Goal: Task Accomplishment & Management: Manage account settings

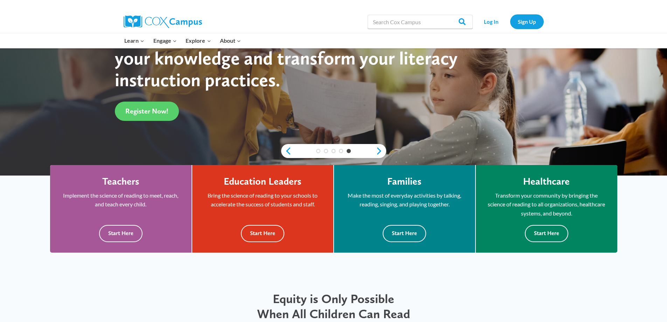
scroll to position [117, 0]
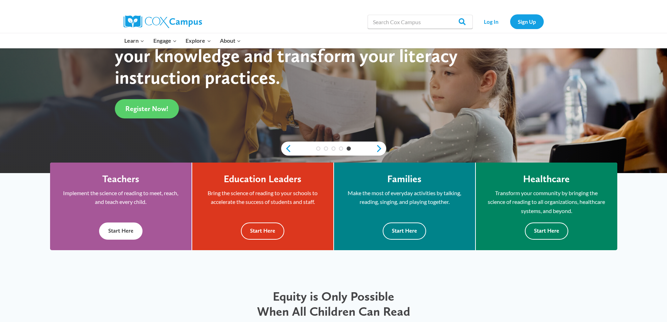
click at [120, 231] on button "Start Here" at bounding box center [120, 230] width 43 height 17
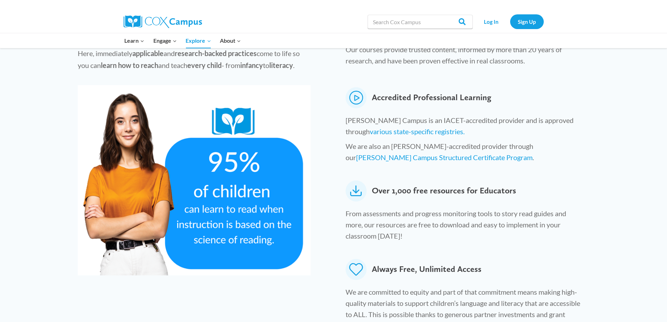
scroll to position [234, 0]
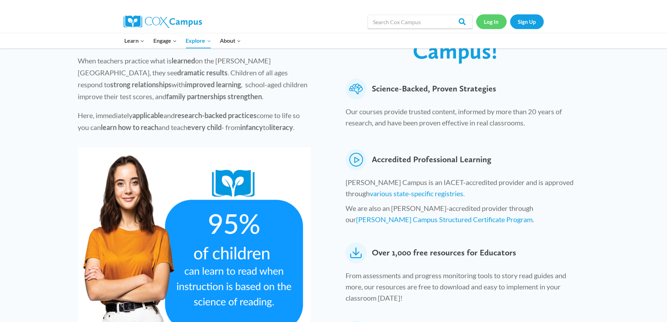
click at [495, 21] on link "Log In" at bounding box center [492, 21] width 30 height 14
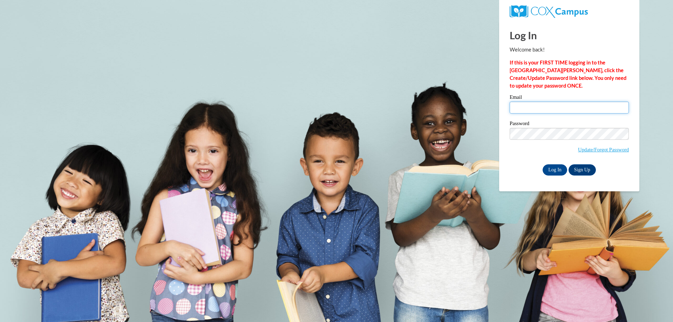
click at [539, 105] on input "Email" at bounding box center [568, 108] width 119 height 12
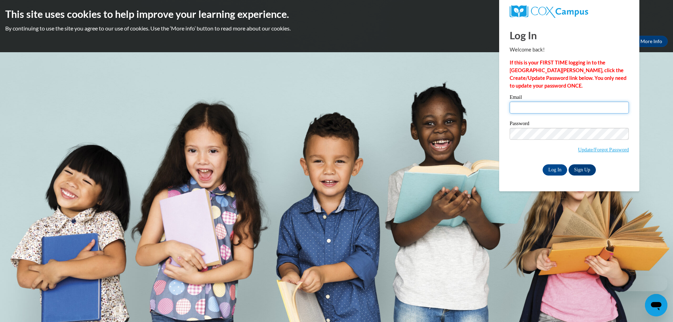
type input "mjallad@caowash.org"
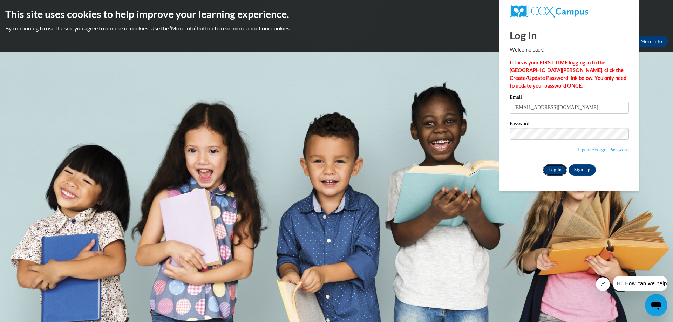
click at [556, 169] on input "Log In" at bounding box center [554, 169] width 25 height 11
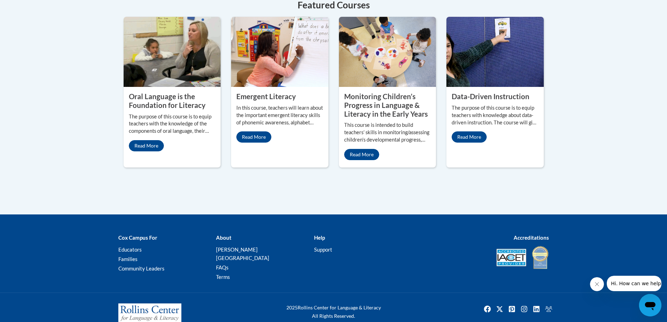
scroll to position [649, 0]
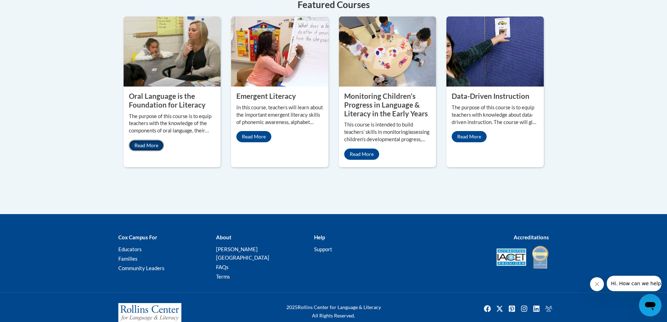
click at [151, 140] on link "Read More" at bounding box center [146, 145] width 35 height 11
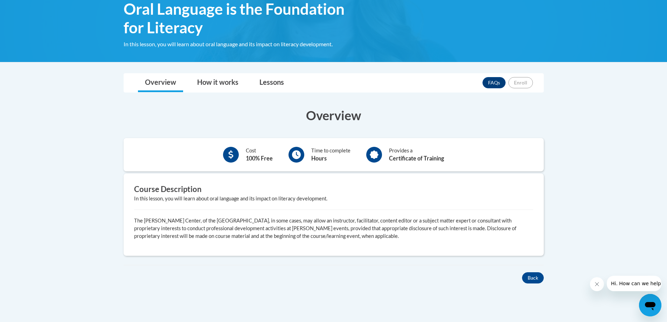
scroll to position [117, 0]
click at [273, 82] on link "Lessons" at bounding box center [272, 83] width 39 height 19
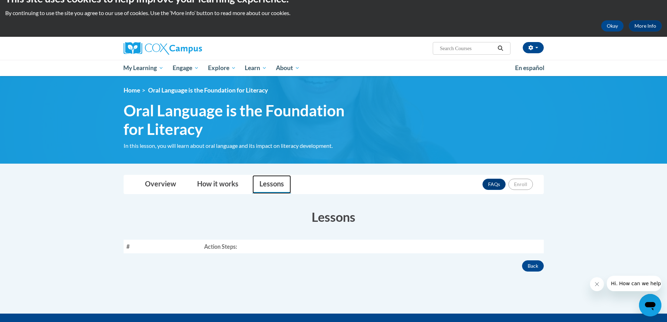
scroll to position [0, 0]
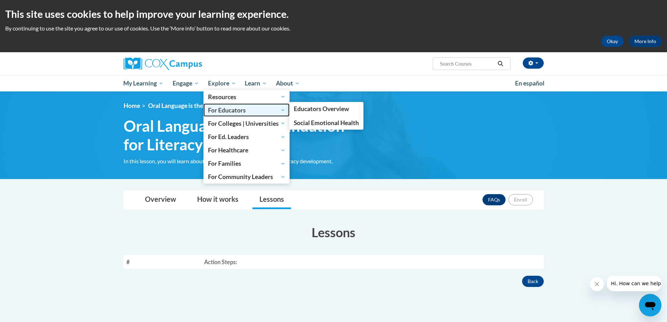
click at [235, 107] on span "For Educators" at bounding box center [246, 110] width 77 height 8
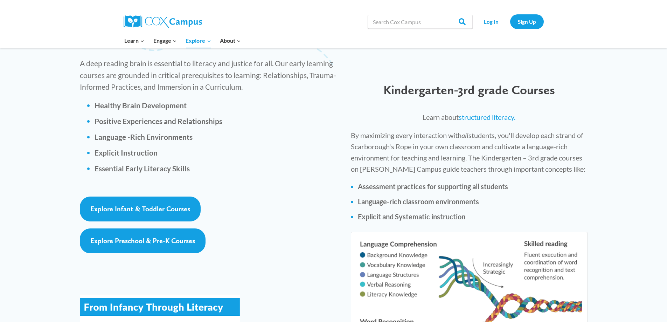
scroll to position [981, 0]
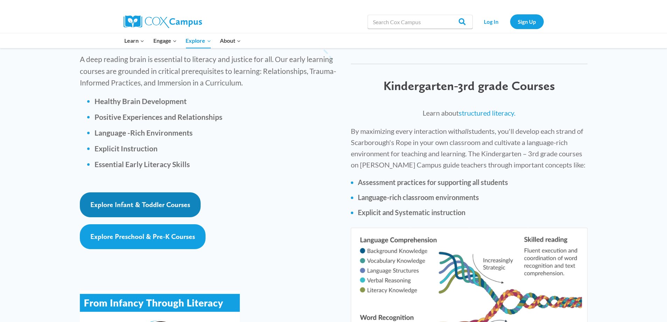
click at [144, 200] on span "Explore Infant & Toddler Courses" at bounding box center [140, 204] width 100 height 8
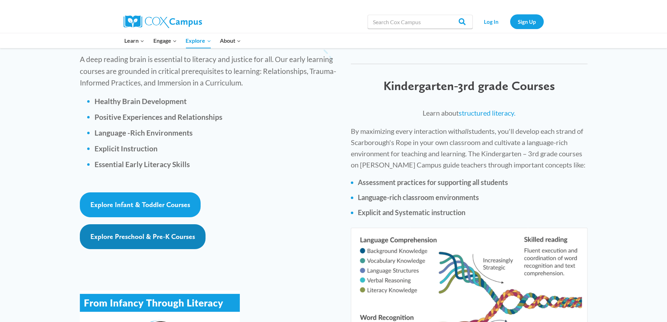
click at [136, 232] on span "Explore Preschool & Pre-K Courses" at bounding box center [142, 236] width 105 height 8
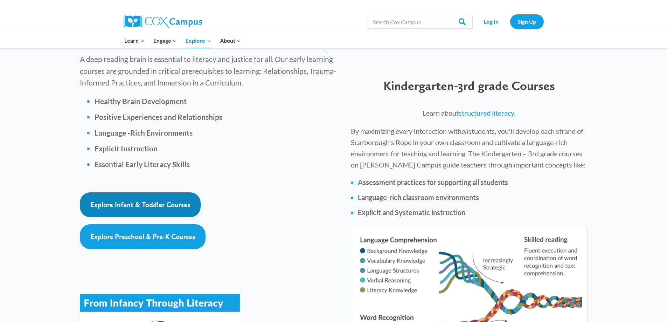
click at [127, 200] on span "Explore Infant & Toddler Courses" at bounding box center [140, 204] width 100 height 8
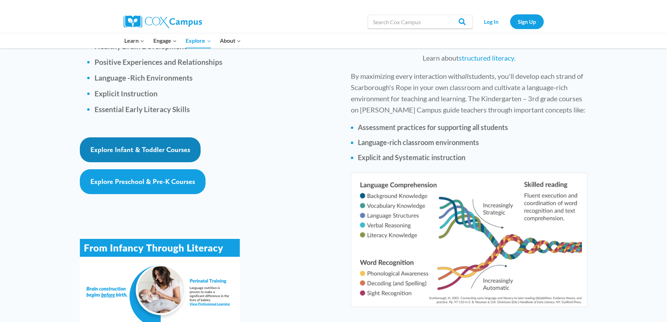
scroll to position [1005, 0]
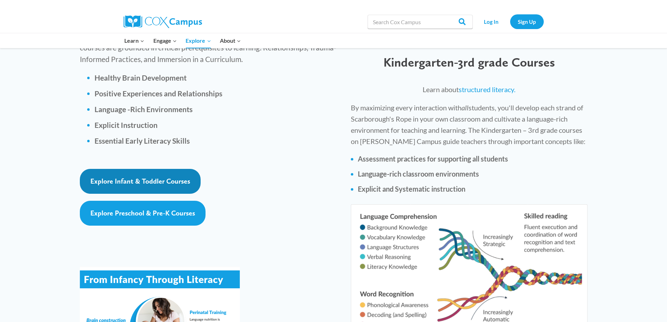
click at [141, 169] on link "Explore Infant & Toddler Courses" at bounding box center [140, 181] width 121 height 25
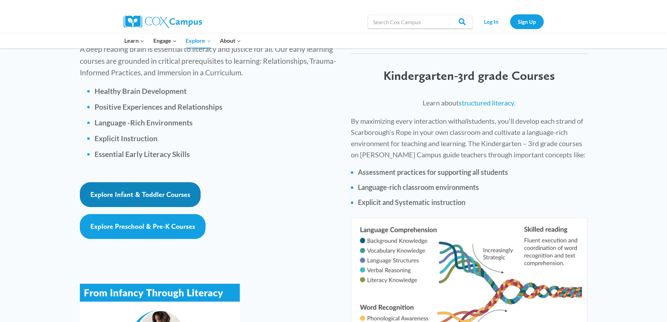
scroll to position [1028, 0]
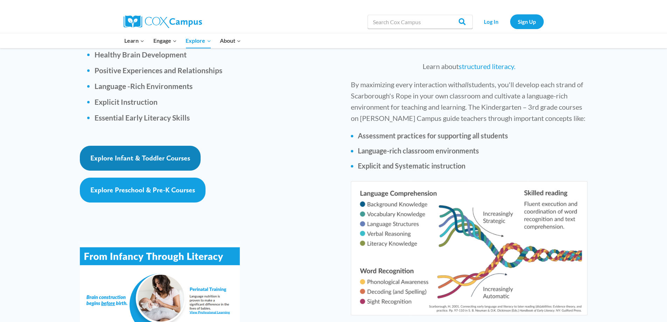
click at [129, 154] on span "Explore Infant & Toddler Courses" at bounding box center [140, 158] width 100 height 8
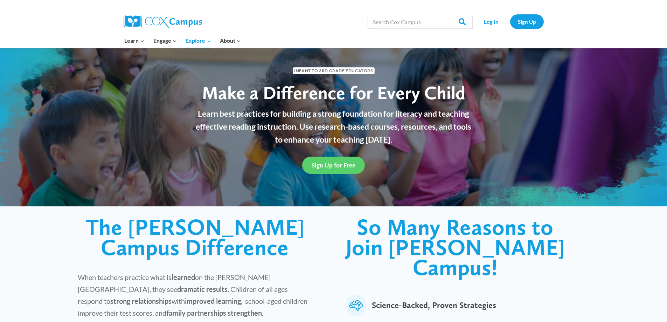
scroll to position [0, 0]
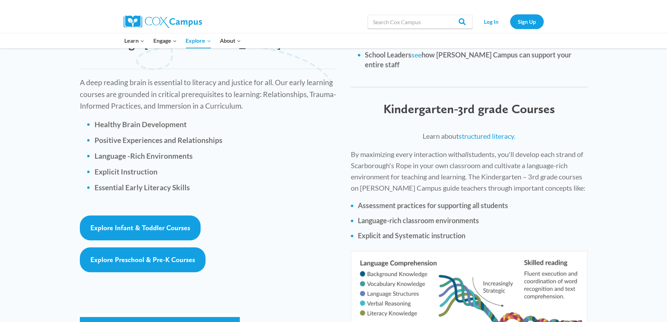
scroll to position [1005, 0]
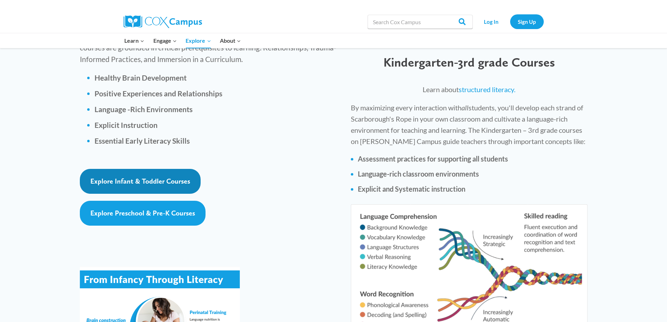
click at [142, 177] on span "Explore Infant & Toddler Courses" at bounding box center [140, 181] width 100 height 8
